Goal: Entertainment & Leisure: Consume media (video, audio)

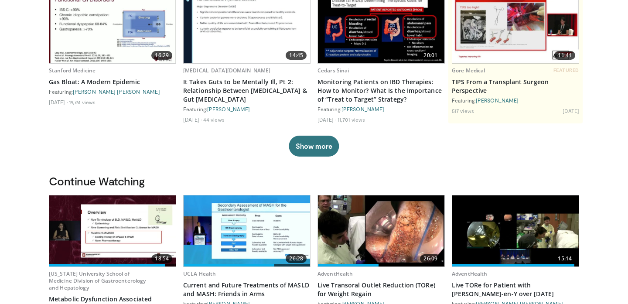
scroll to position [96, 0]
click at [102, 214] on img at bounding box center [112, 230] width 126 height 71
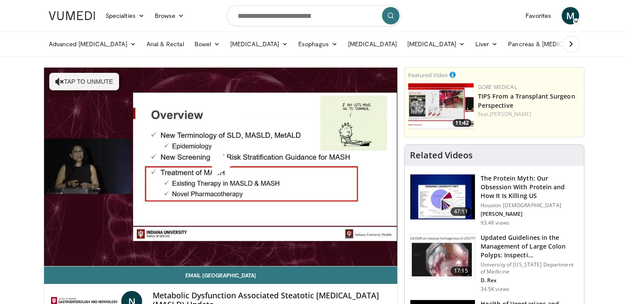
click at [221, 167] on span "Video Player" at bounding box center [221, 167] width 0 height 0
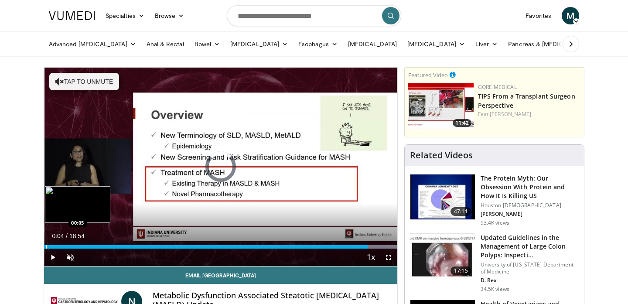
click at [45, 246] on div "Loaded : 99.96% 17:21 00:05" at bounding box center [220, 246] width 353 height 3
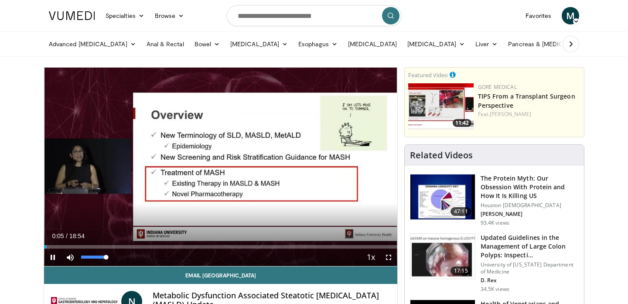
drag, startPoint x: 93, startPoint y: 258, endPoint x: 112, endPoint y: 257, distance: 19.6
click at [112, 257] on div "Mute 100%" at bounding box center [91, 256] width 61 height 17
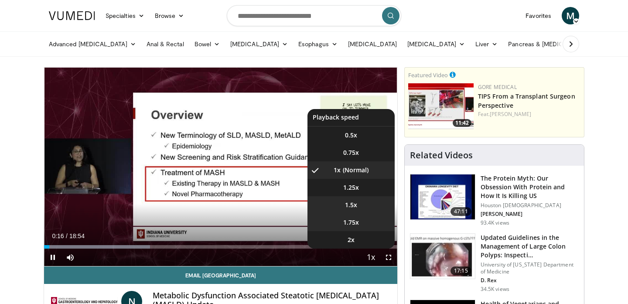
drag, startPoint x: 357, startPoint y: 214, endPoint x: 358, endPoint y: 206, distance: 7.9
click at [358, 206] on ul "0.5x 0.75x 1x , selected 1.25x 1.5x 1.75x 2x" at bounding box center [350, 179] width 87 height 140
click at [355, 203] on span "1.5x" at bounding box center [351, 205] width 12 height 9
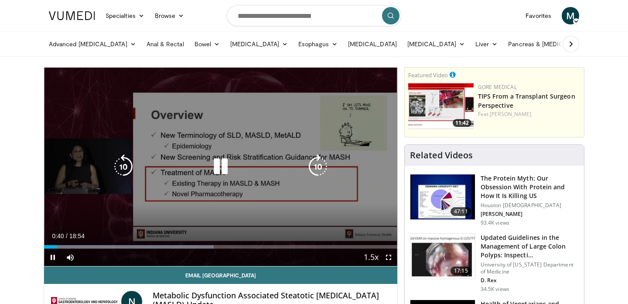
click at [214, 169] on icon "Video Player" at bounding box center [220, 166] width 24 height 24
click at [214, 172] on icon "Video Player" at bounding box center [220, 166] width 24 height 24
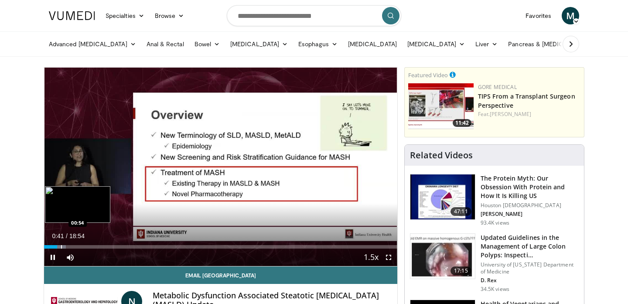
click at [61, 245] on div "Progress Bar" at bounding box center [61, 246] width 1 height 3
click at [67, 245] on div "Progress Bar" at bounding box center [66, 246] width 1 height 3
click at [75, 245] on div "Progress Bar" at bounding box center [75, 246] width 1 height 3
click at [86, 248] on div "Progress Bar" at bounding box center [86, 246] width 1 height 3
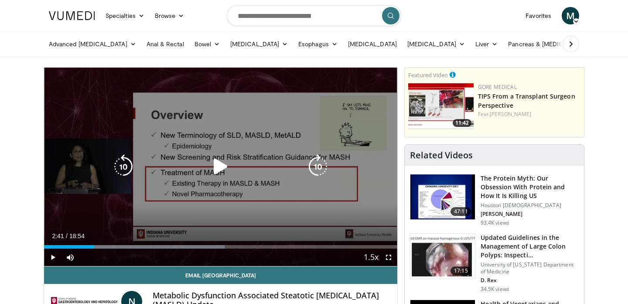
click at [117, 163] on icon "Video Player" at bounding box center [123, 166] width 24 height 24
click at [228, 164] on icon "Video Player" at bounding box center [220, 166] width 24 height 24
click at [226, 162] on icon "Video Player" at bounding box center [220, 166] width 24 height 24
click at [122, 164] on icon "Video Player" at bounding box center [123, 166] width 24 height 24
click at [129, 164] on icon "Video Player" at bounding box center [123, 166] width 24 height 24
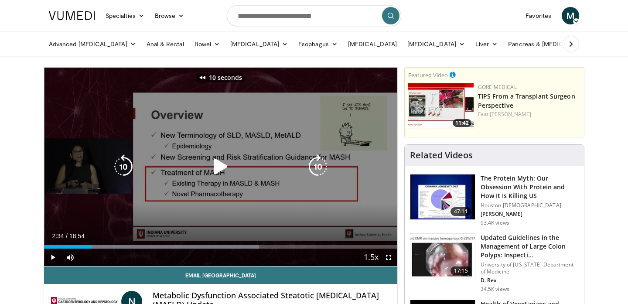
click at [211, 164] on icon "Video Player" at bounding box center [220, 166] width 24 height 24
click at [217, 170] on icon "Video Player" at bounding box center [220, 166] width 24 height 24
